Goal: Information Seeking & Learning: Check status

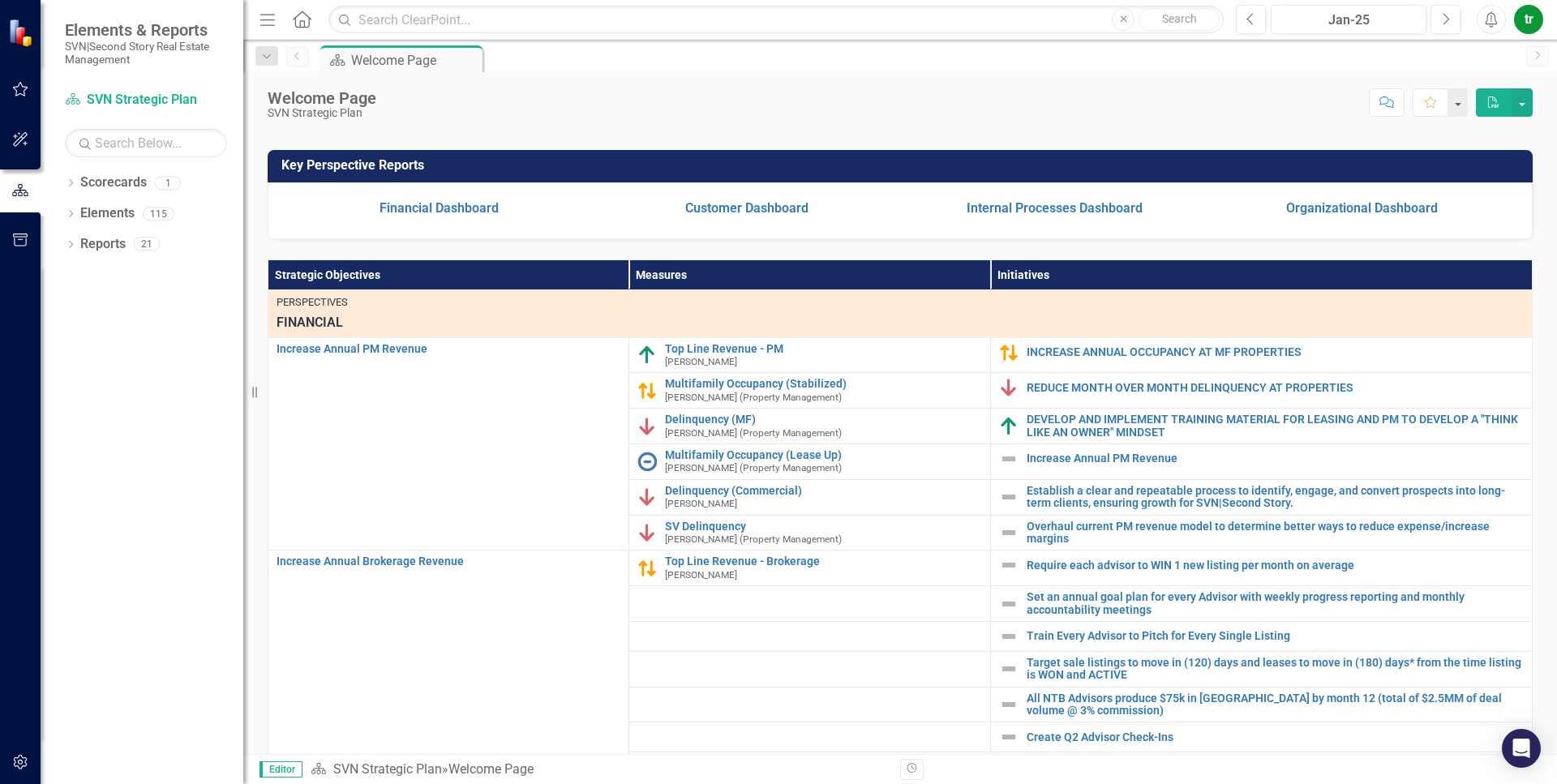
scroll to position [316, 0]
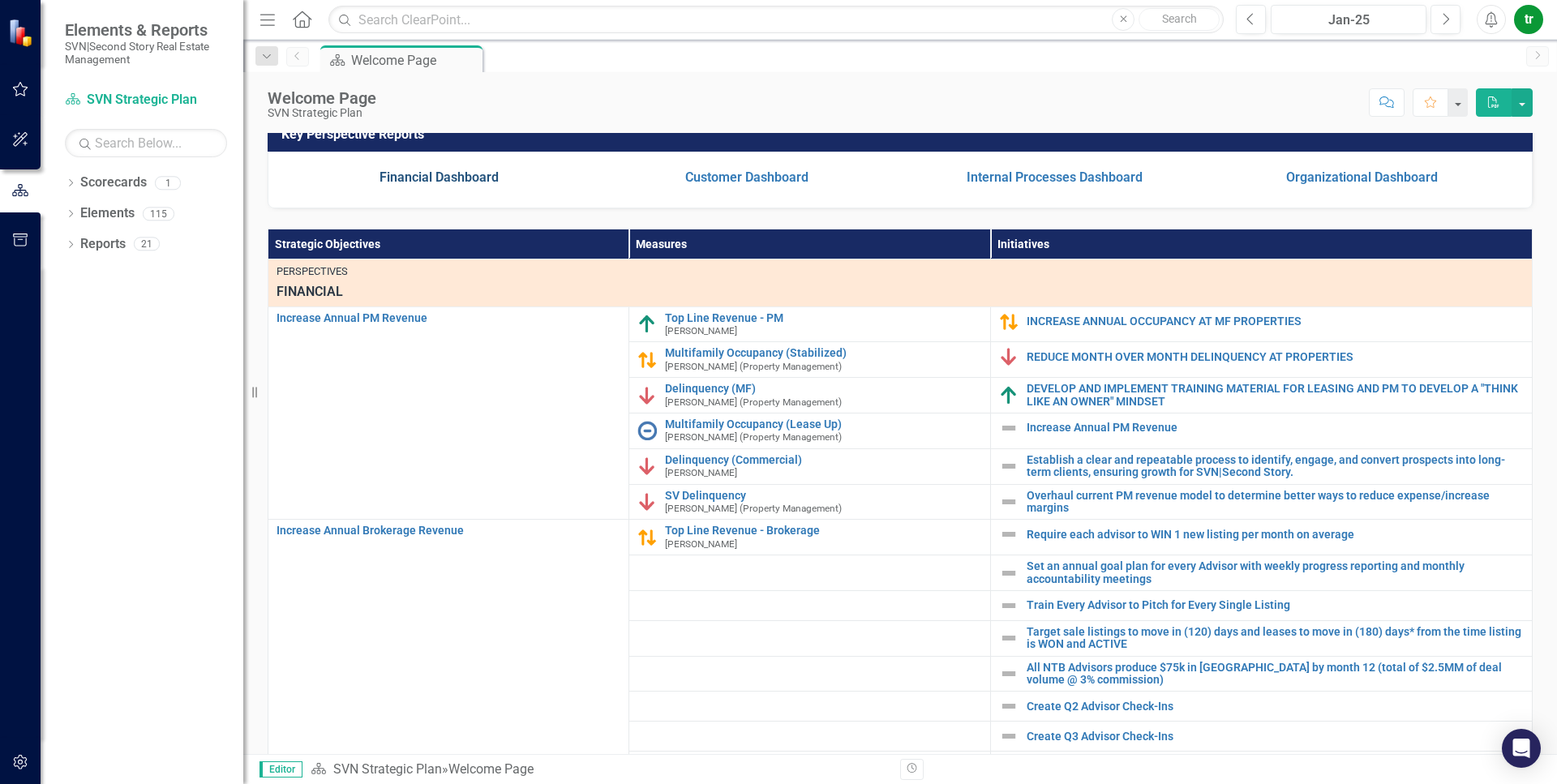
click at [441, 185] on link "Financial Dashboard" at bounding box center [439, 177] width 119 height 15
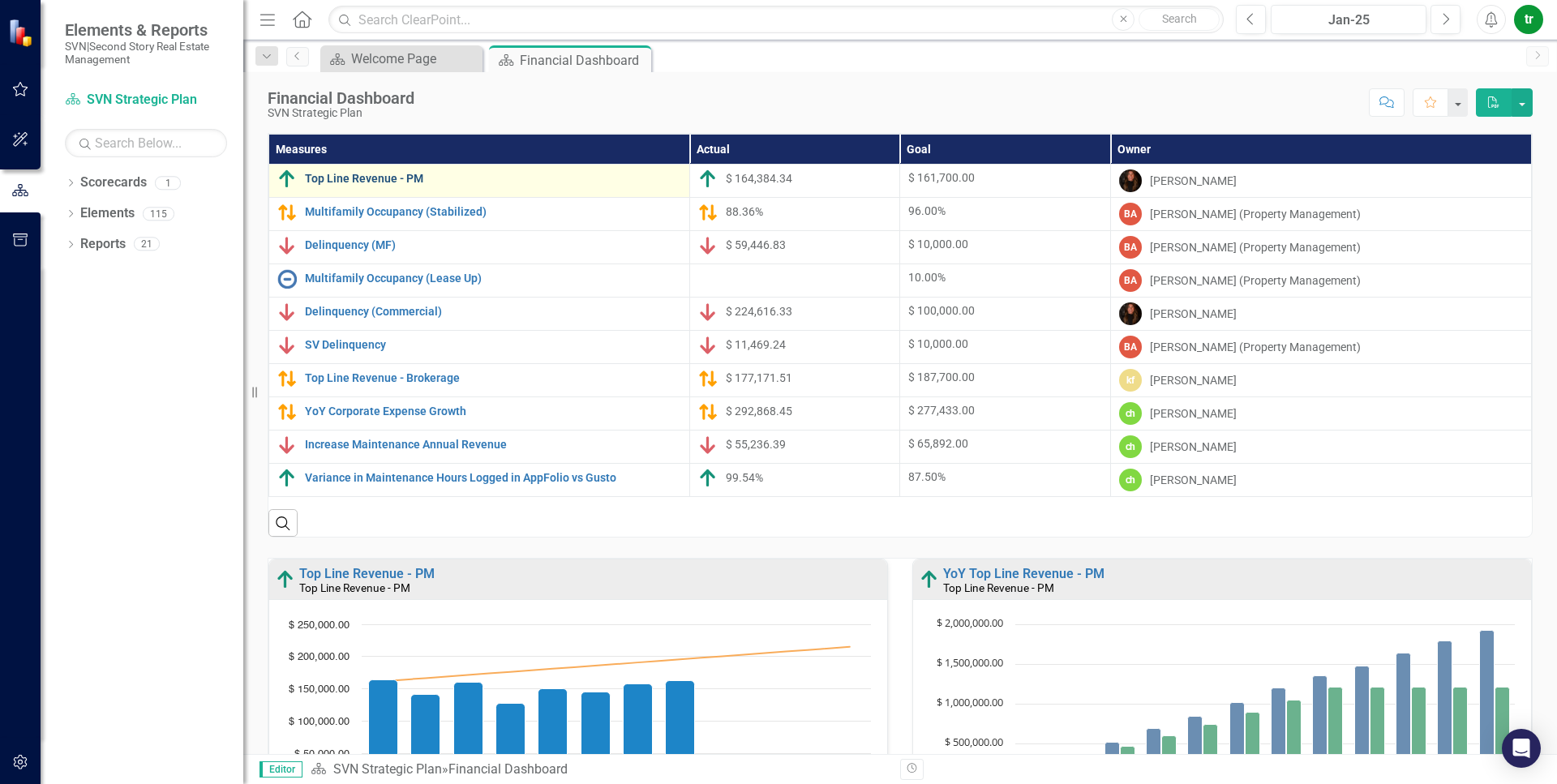
click at [388, 177] on link "Top Line Revenue - PM" at bounding box center [492, 178] width 376 height 12
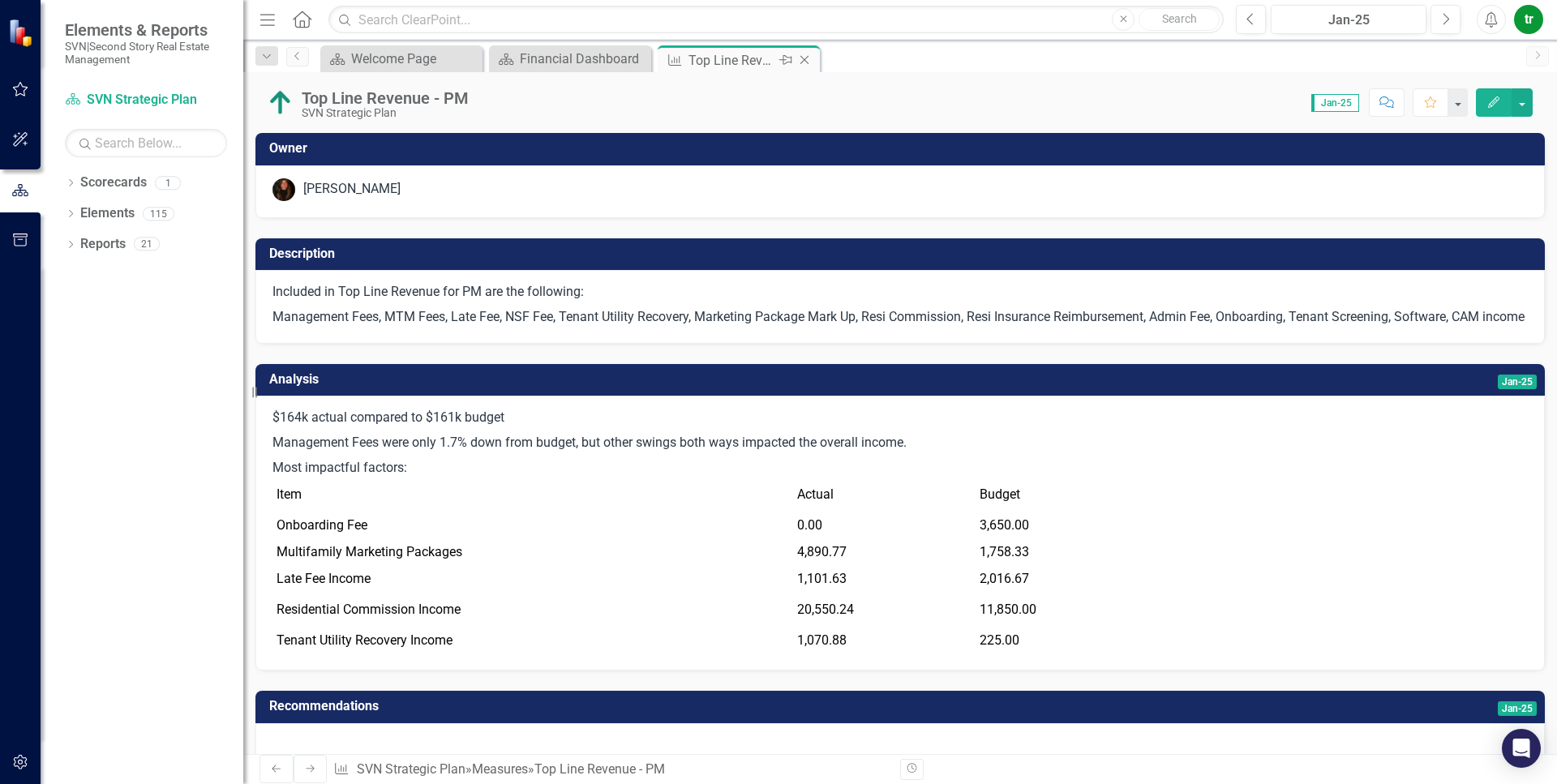
click at [809, 63] on icon "Close" at bounding box center [804, 60] width 16 height 13
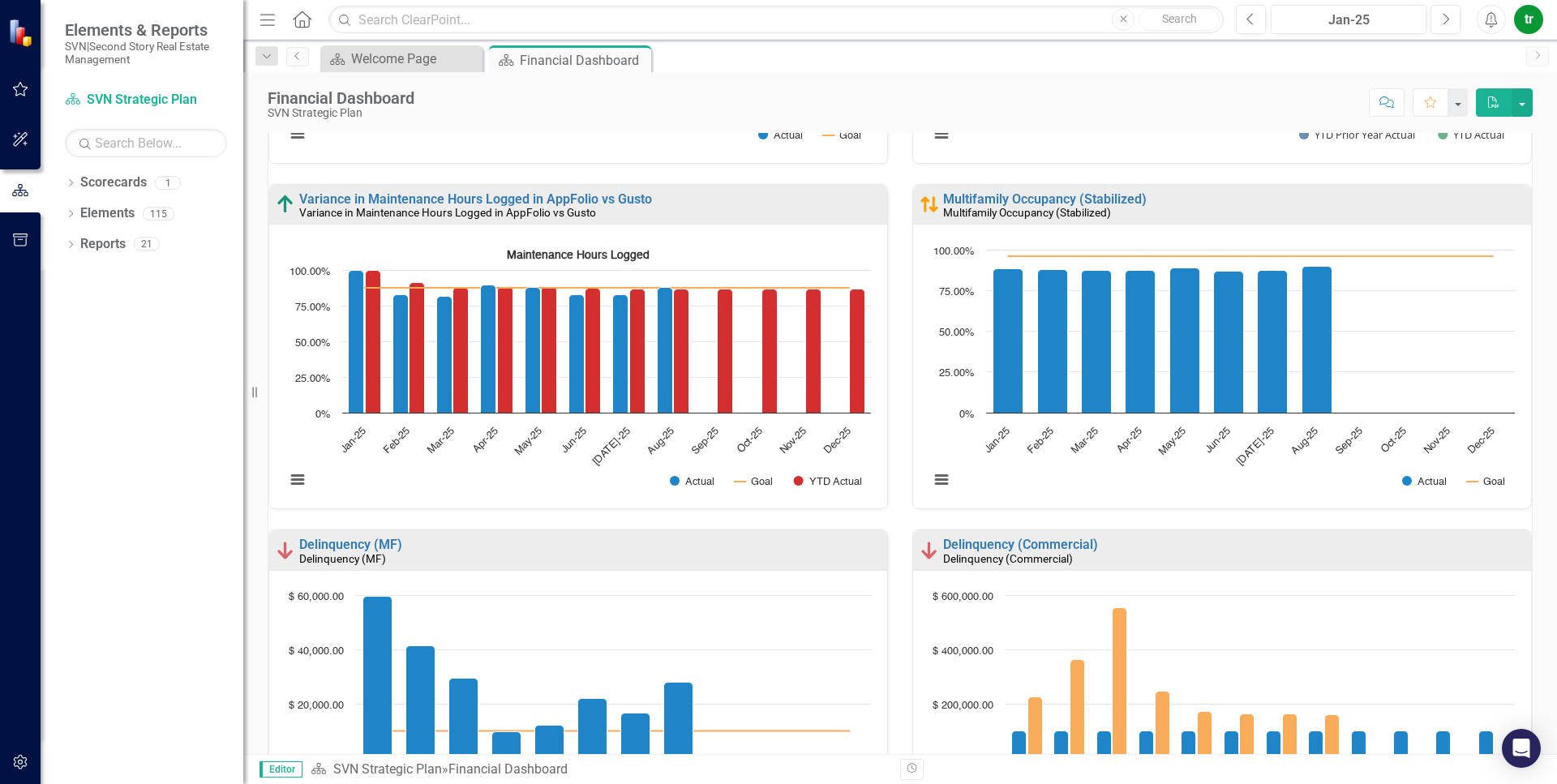
scroll to position [1937, 0]
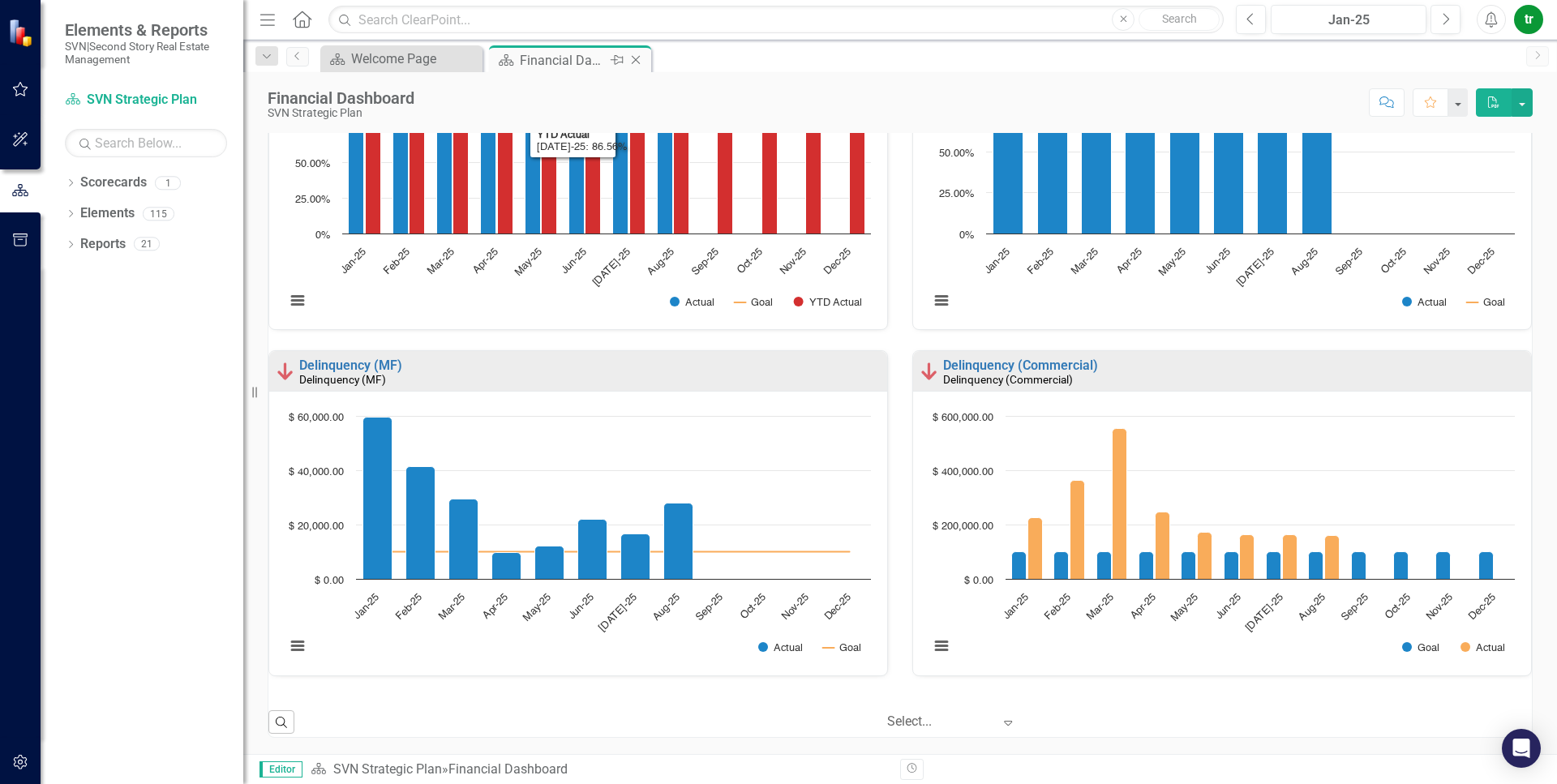
click at [638, 62] on icon "Close" at bounding box center [635, 60] width 16 height 13
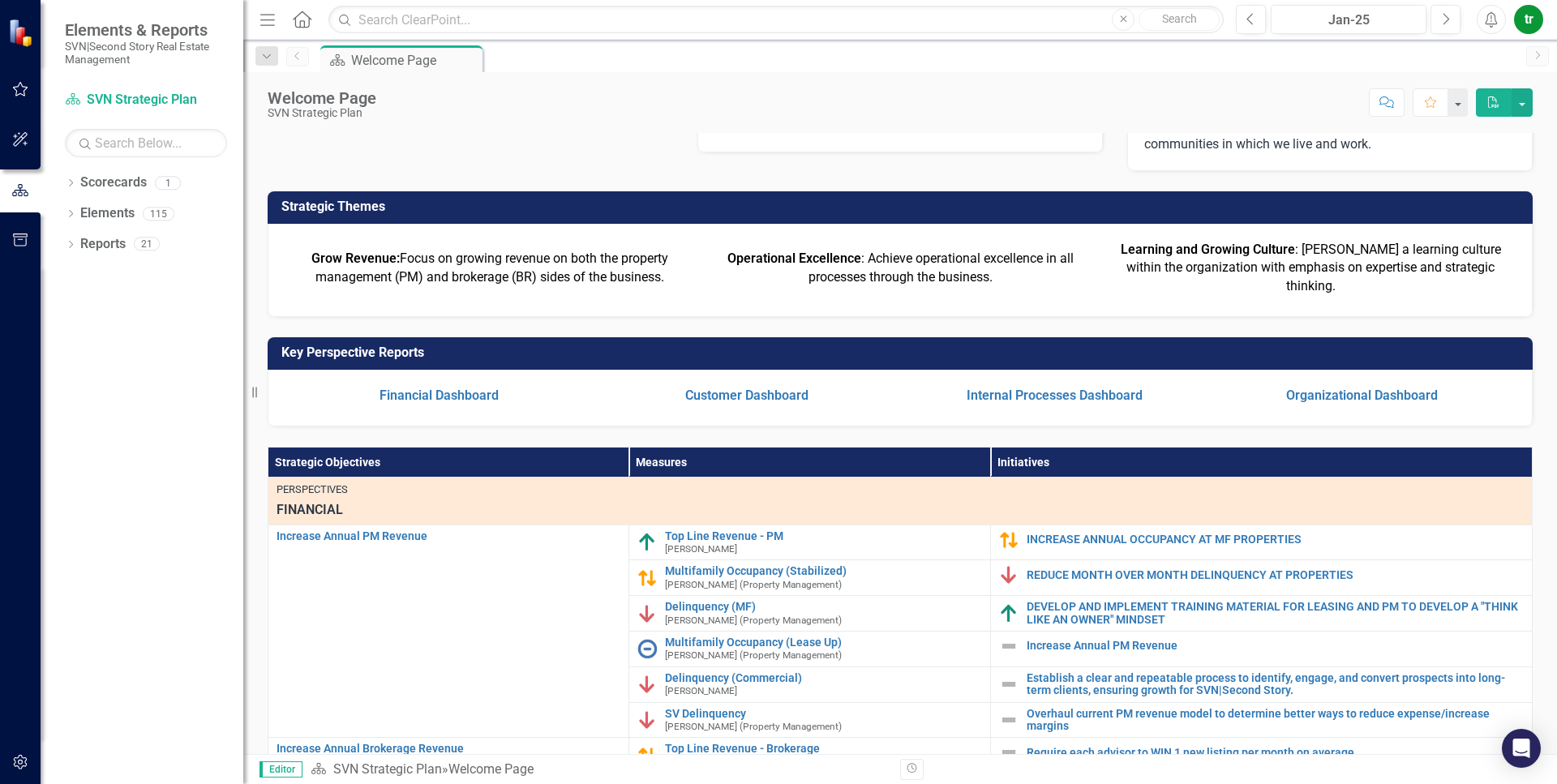
scroll to position [140, 0]
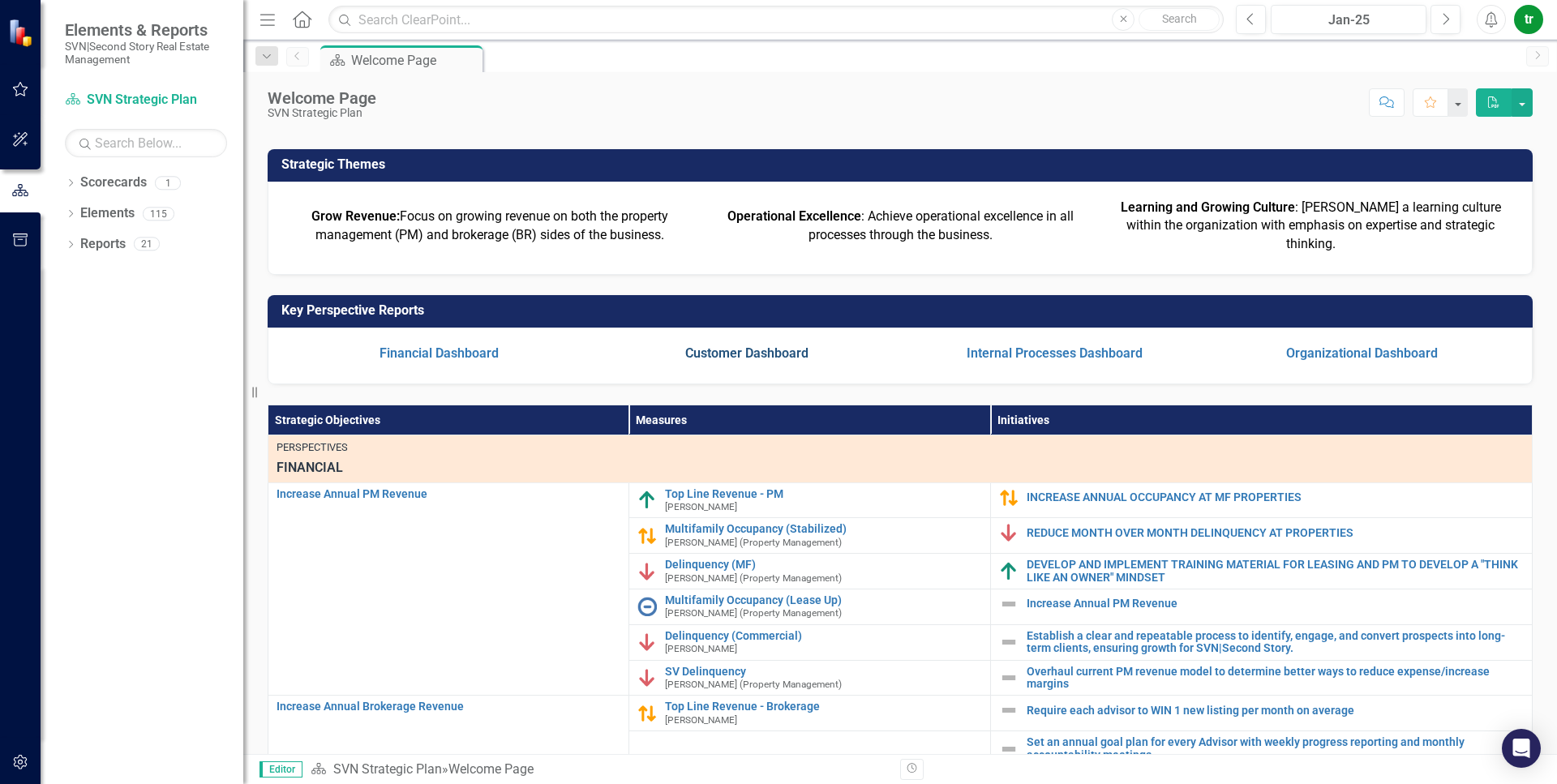
click at [744, 361] on link "Customer Dashboard" at bounding box center [747, 353] width 124 height 15
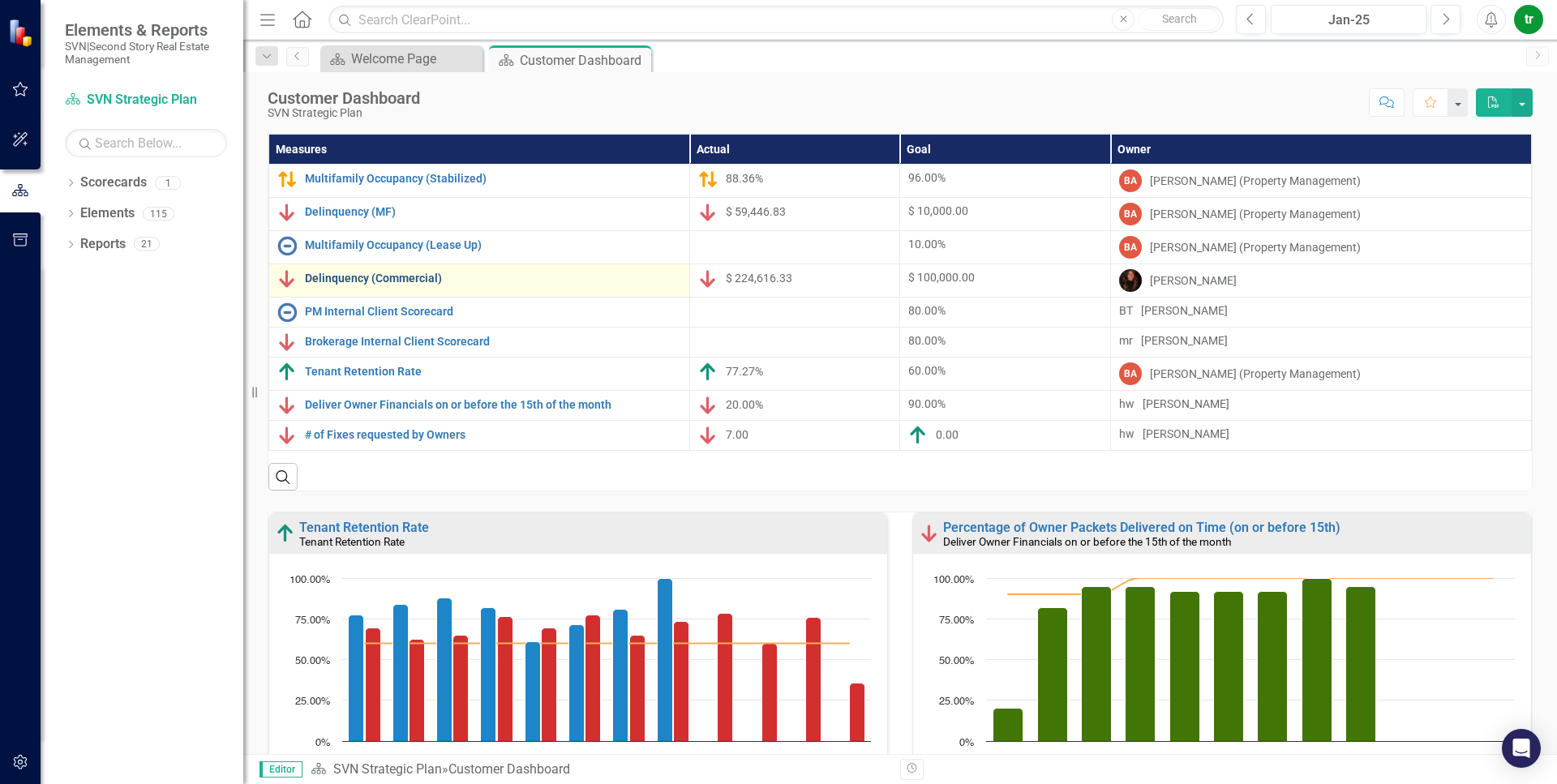
click at [363, 277] on link "Delinquency (Commercial)" at bounding box center [492, 279] width 376 height 12
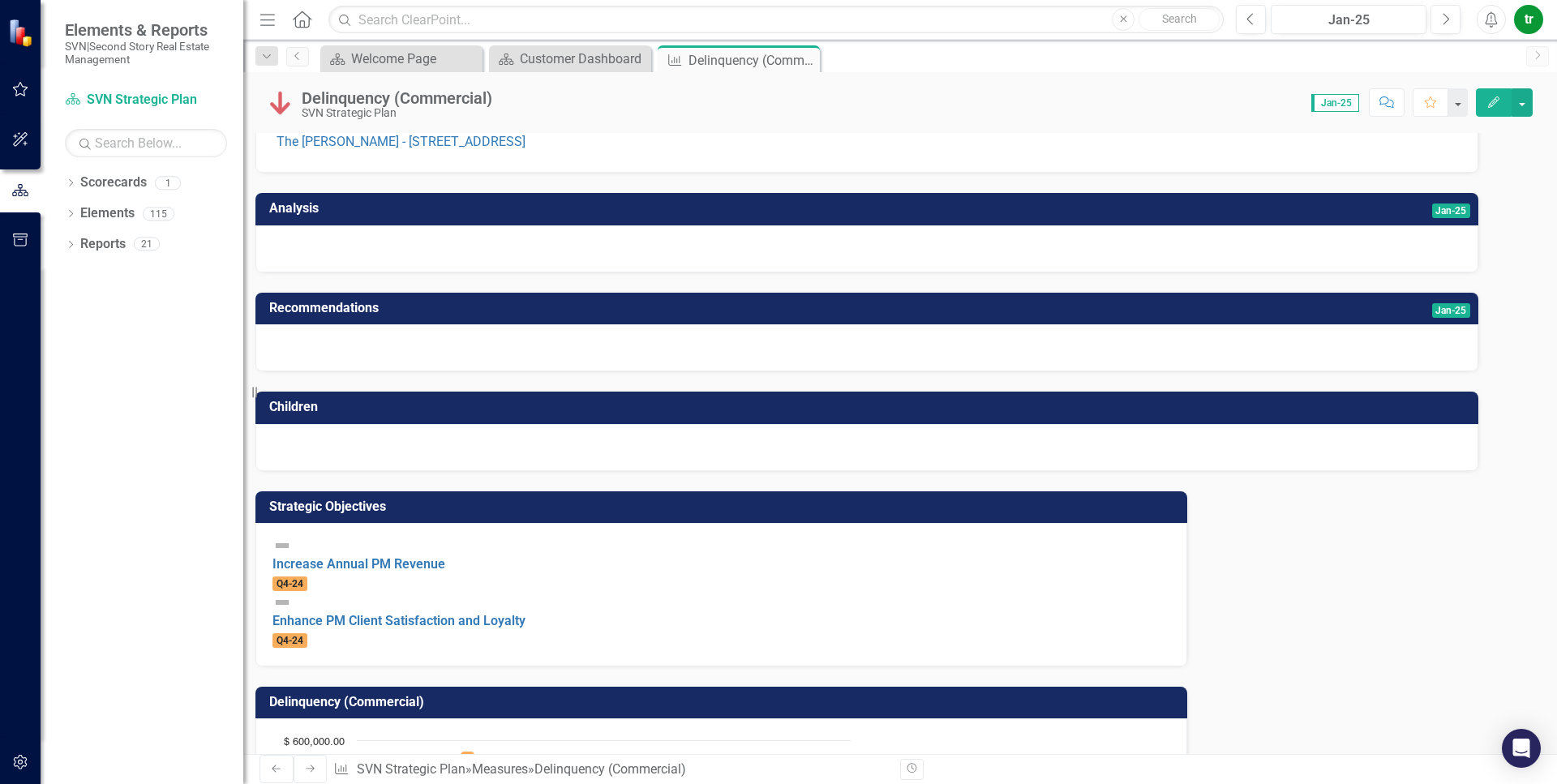
scroll to position [1223, 0]
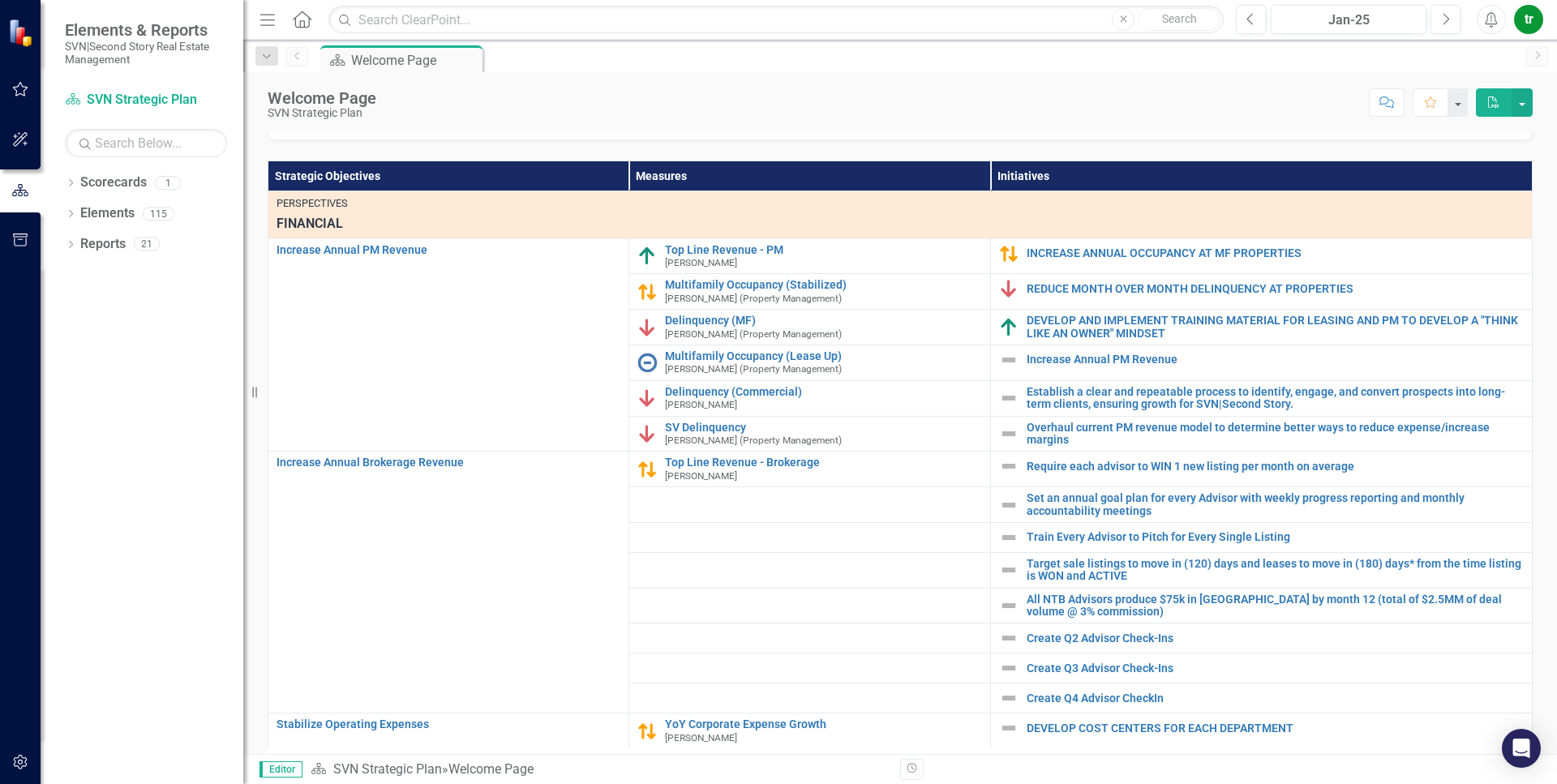
click at [733, 117] on link "Customer Dashboard" at bounding box center [747, 109] width 124 height 15
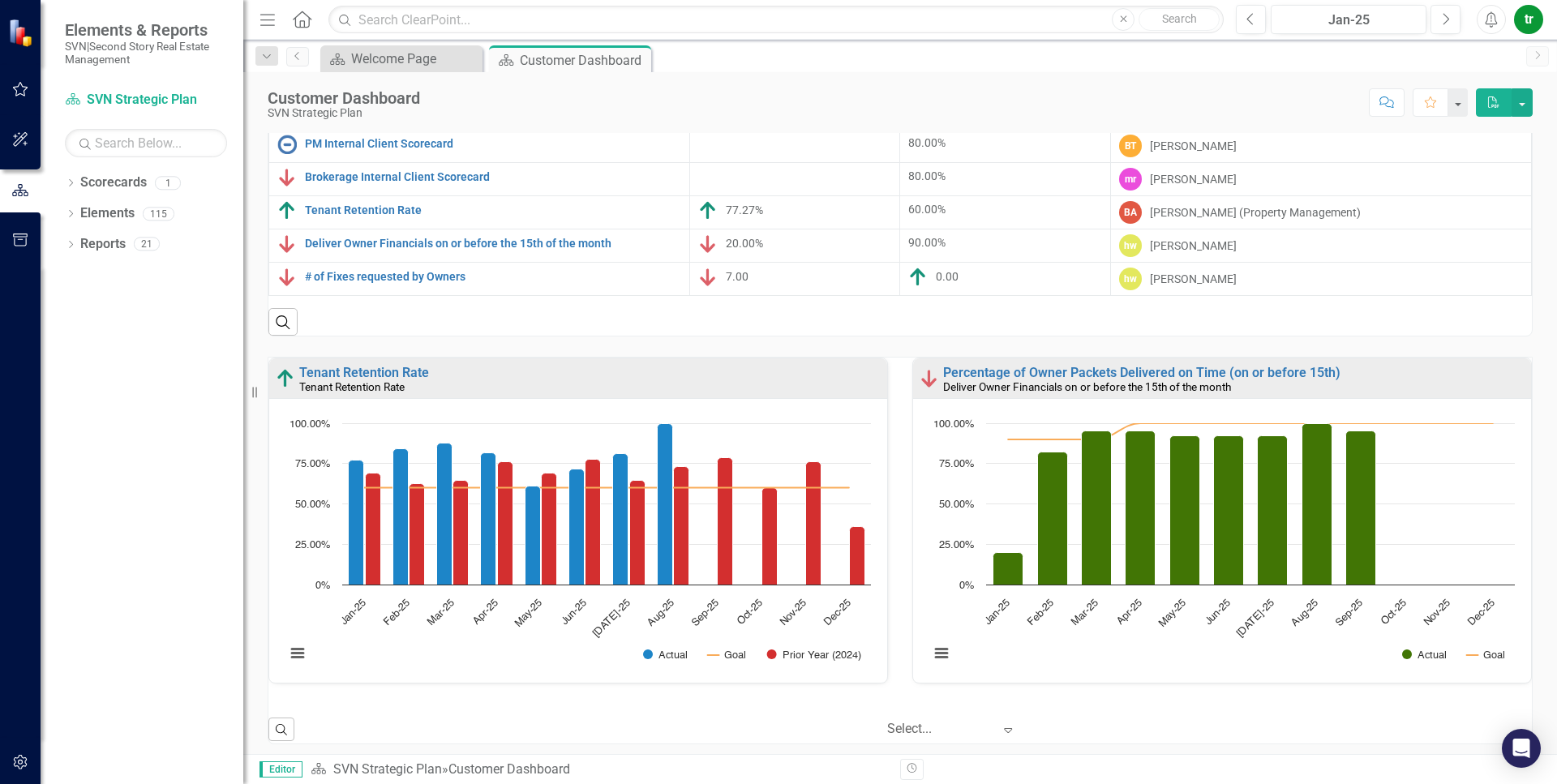
scroll to position [174, 0]
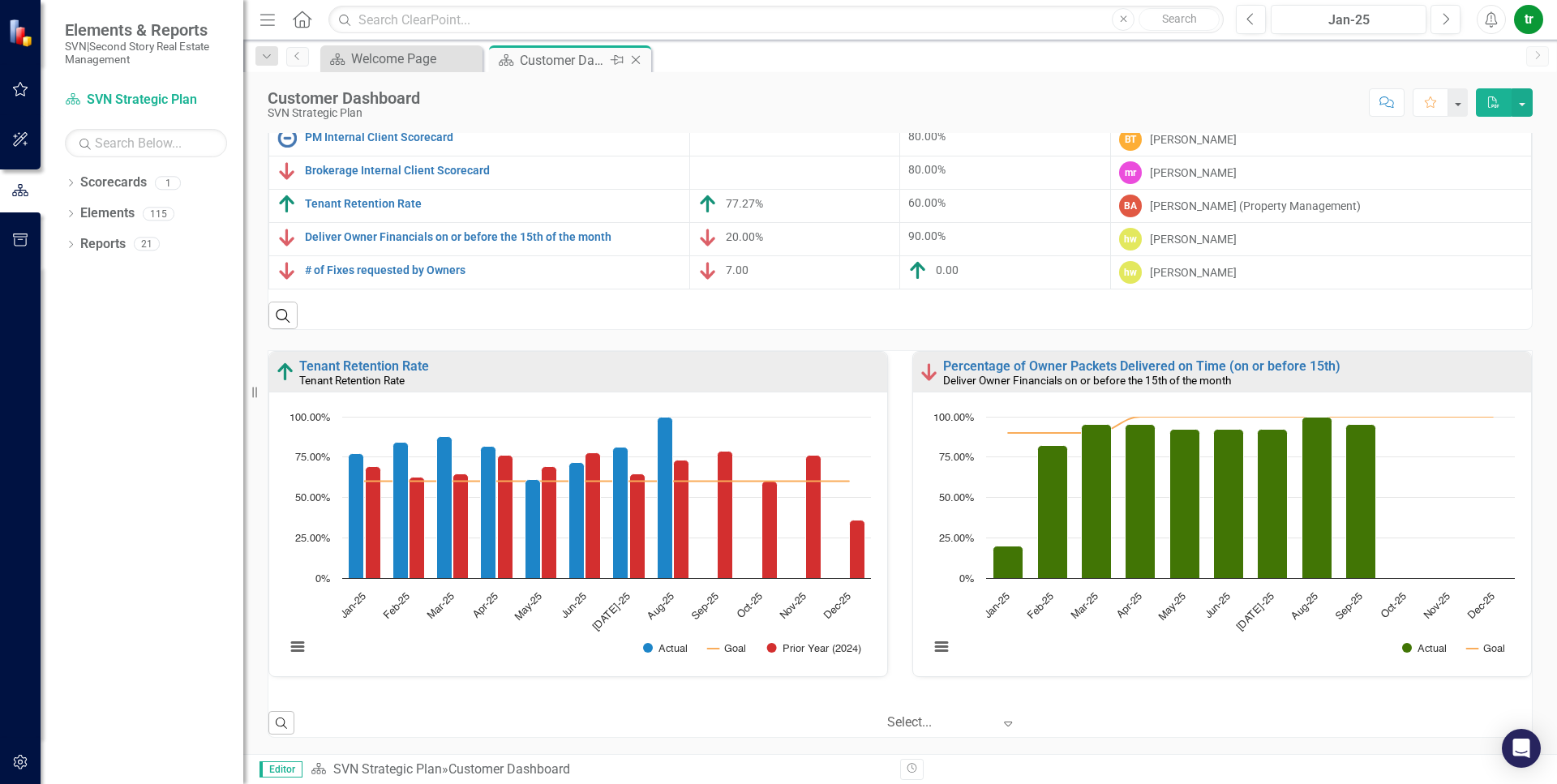
click at [638, 63] on icon "Close" at bounding box center [635, 60] width 16 height 13
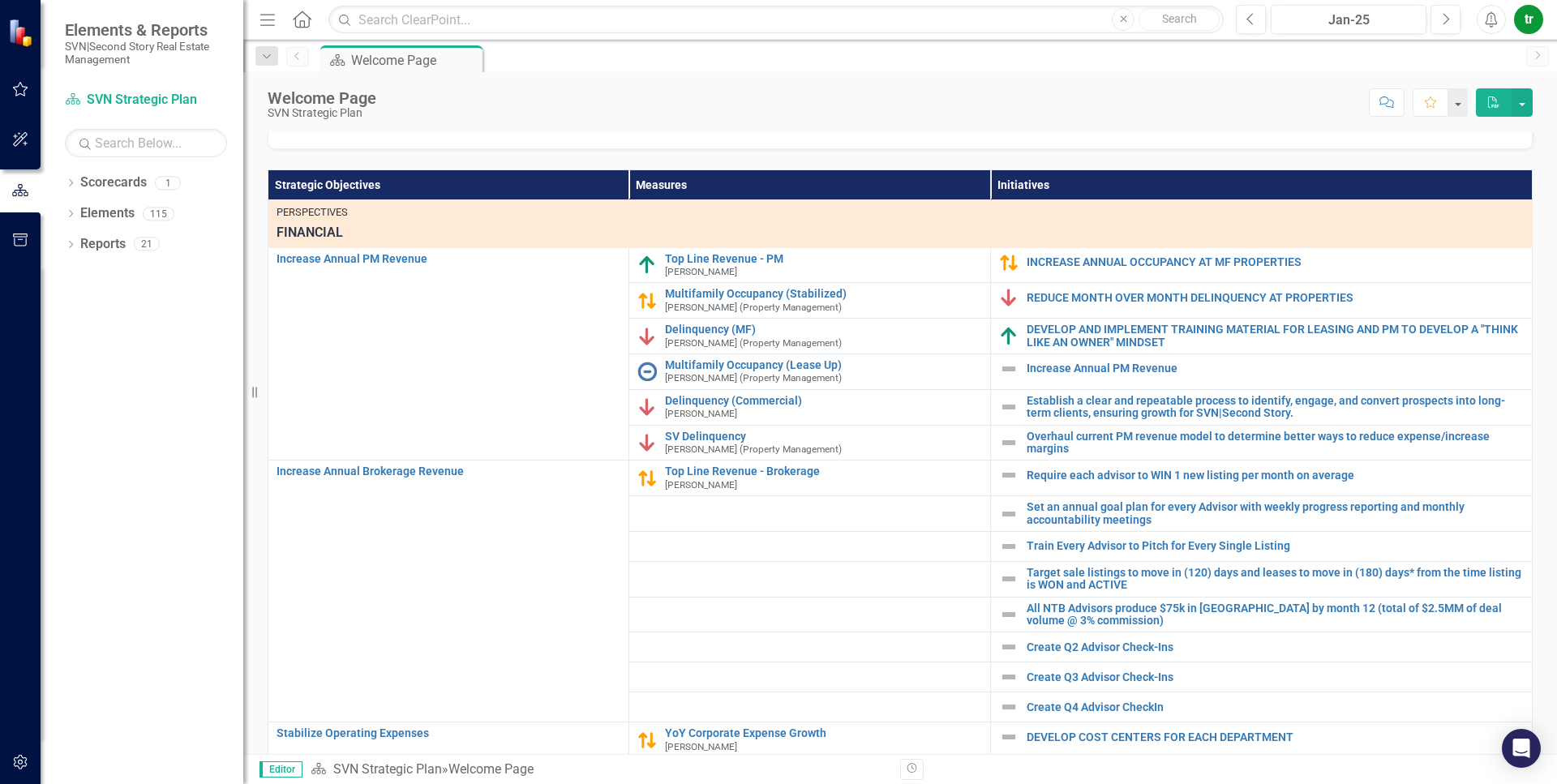
scroll to position [354, 0]
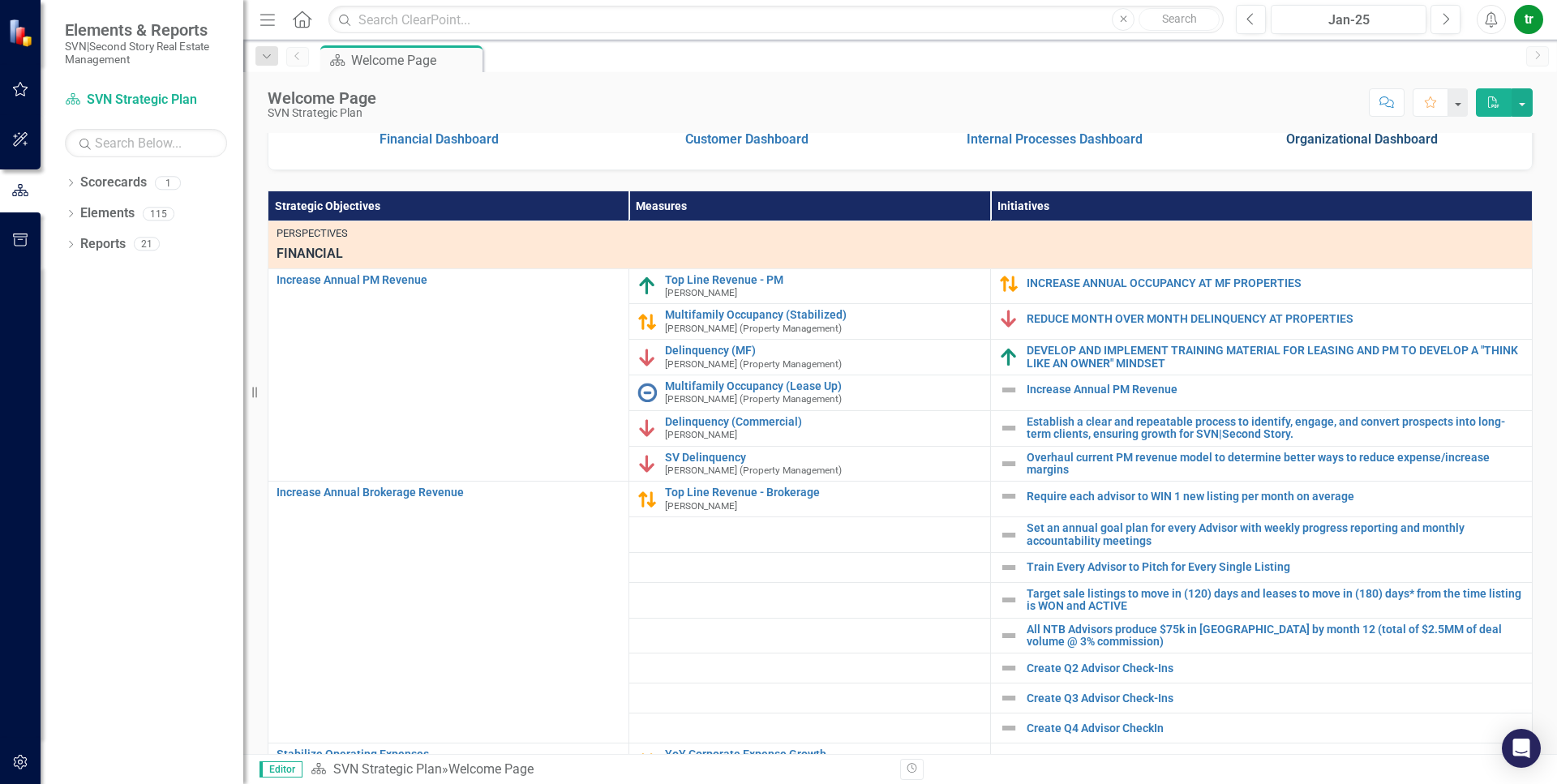
click at [1357, 146] on link "Organizational Dashboard" at bounding box center [1362, 139] width 151 height 15
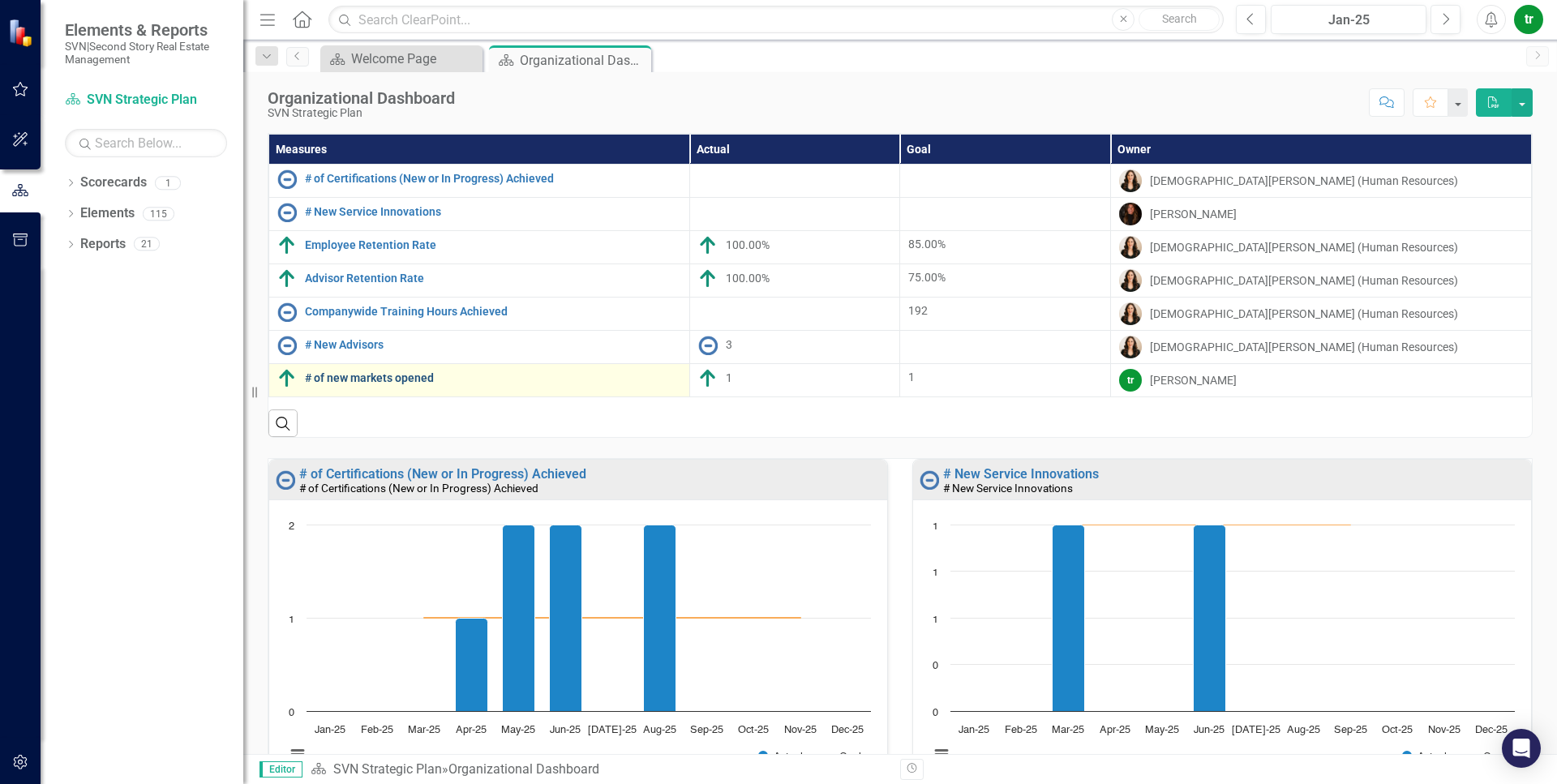
click at [371, 384] on link "# of new markets opened" at bounding box center [492, 378] width 376 height 12
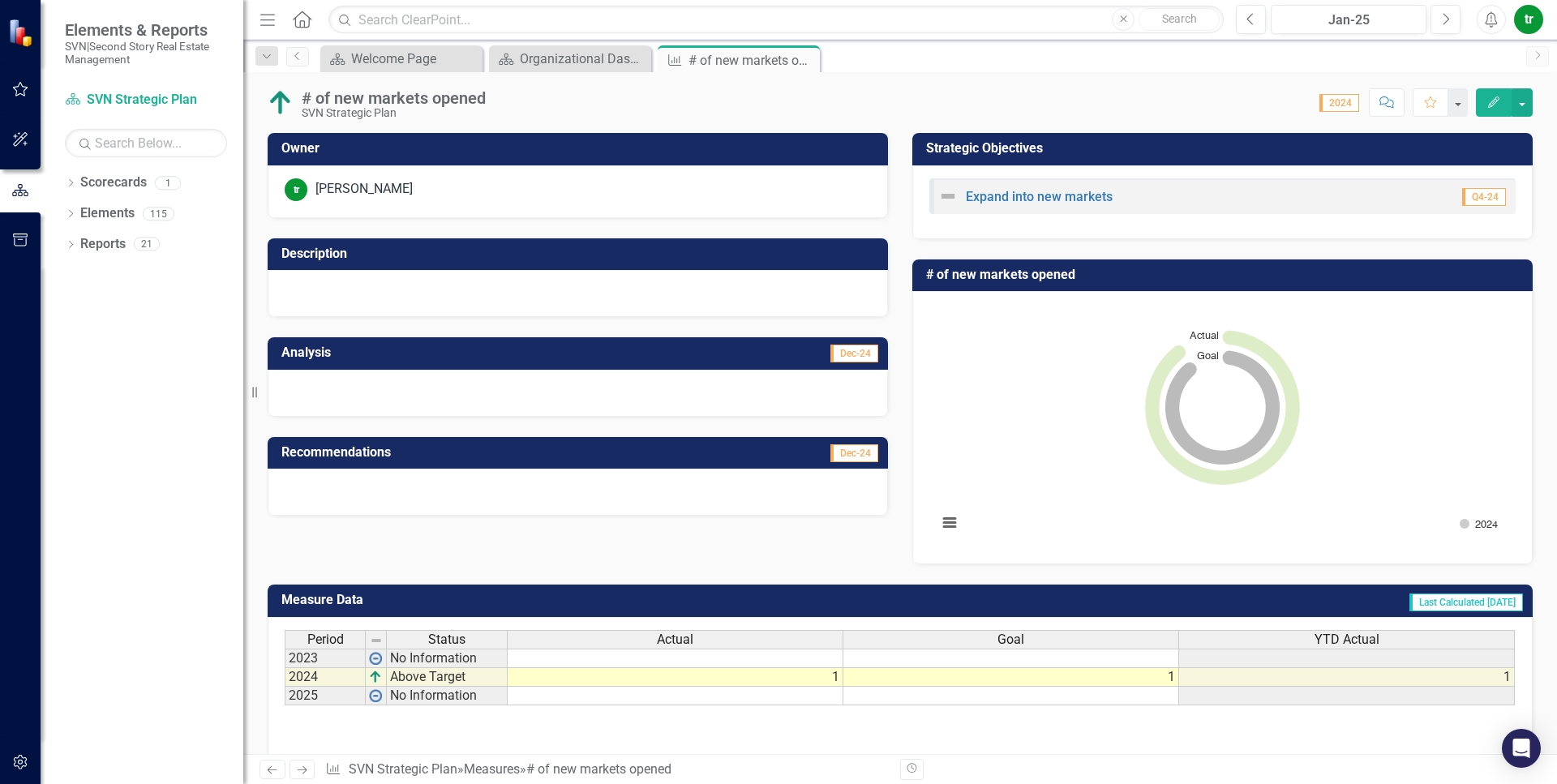
click at [300, 18] on icon "Home" at bounding box center [302, 19] width 21 height 17
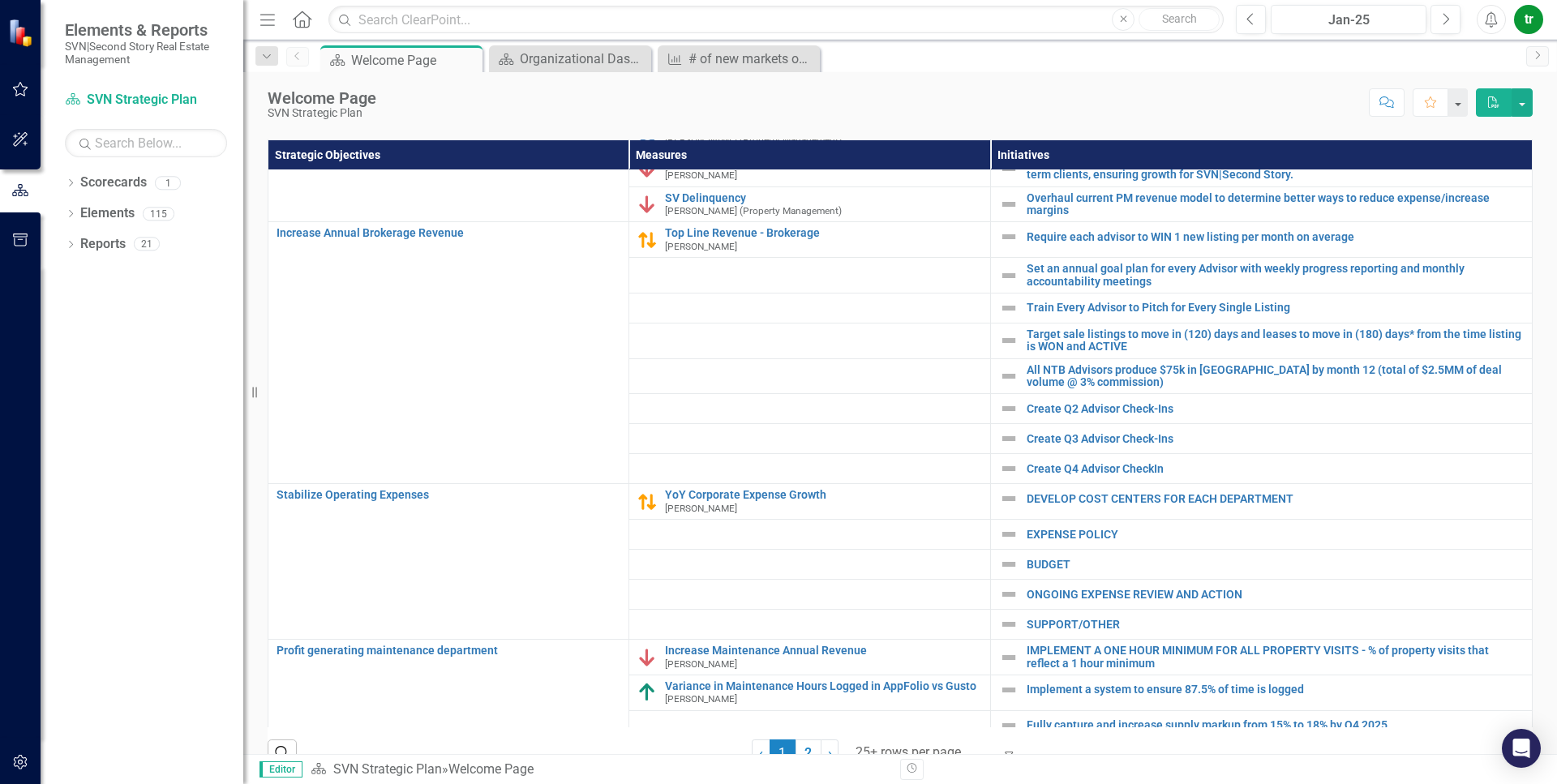
scroll to position [211, 0]
